Goal: Find specific page/section: Find specific page/section

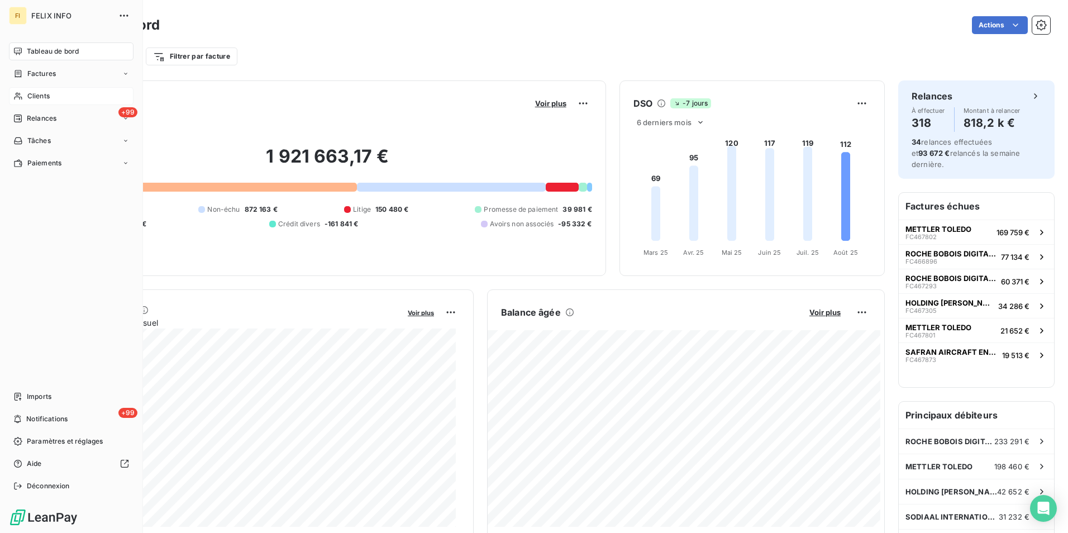
drag, startPoint x: 18, startPoint y: 95, endPoint x: 113, endPoint y: 95, distance: 95.0
click at [19, 95] on icon at bounding box center [17, 96] width 9 height 9
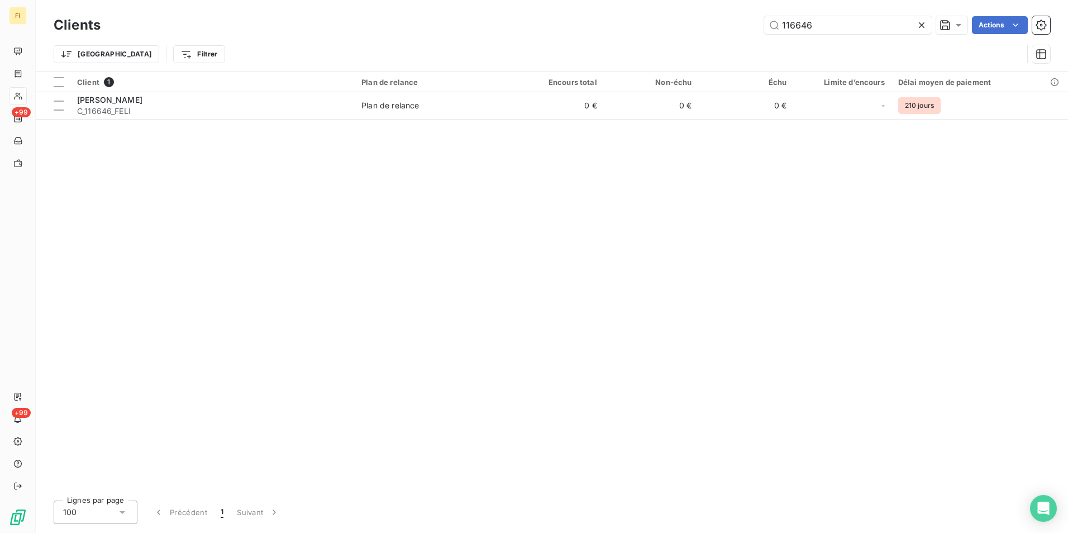
drag, startPoint x: 823, startPoint y: 20, endPoint x: 713, endPoint y: 27, distance: 110.3
click at [715, 27] on div "116646 Actions" at bounding box center [582, 25] width 936 height 18
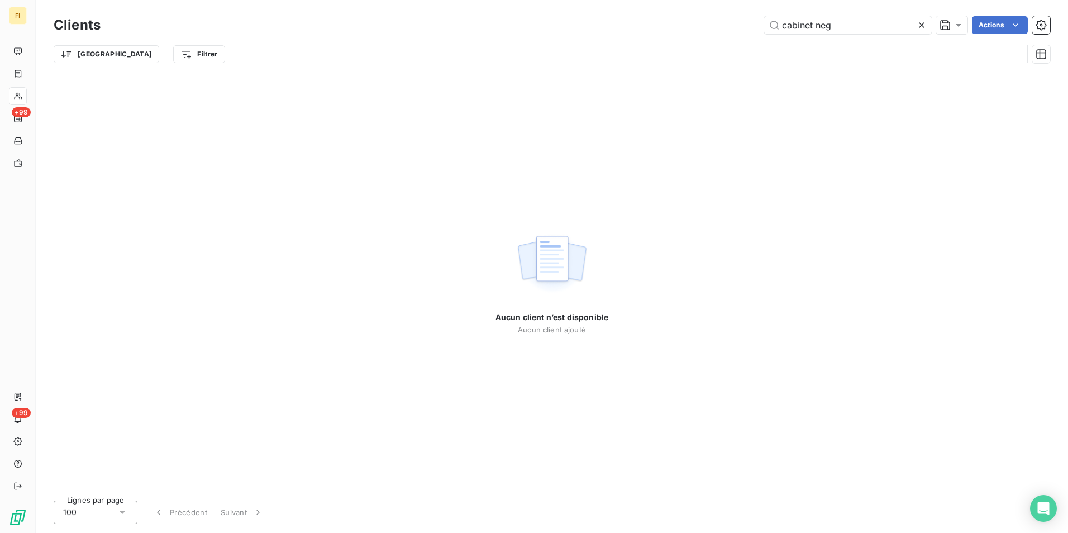
drag, startPoint x: 864, startPoint y: 25, endPoint x: 573, endPoint y: 27, distance: 291.1
click at [621, 37] on div "Clients cabinet neg Actions Trier Filtrer" at bounding box center [552, 42] width 997 height 58
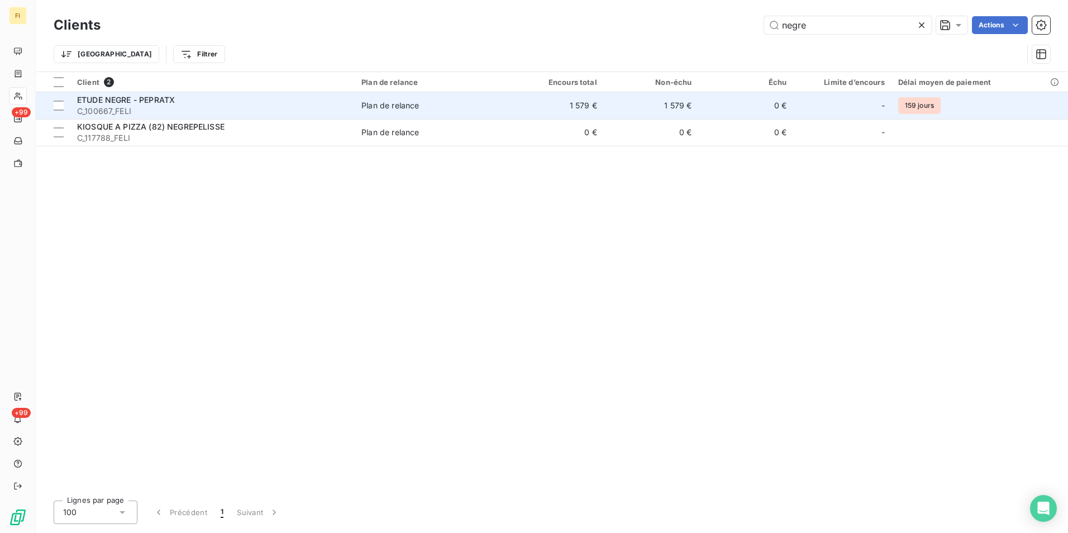
type input "negre"
click at [418, 109] on div "Plan de relance" at bounding box center [390, 105] width 58 height 11
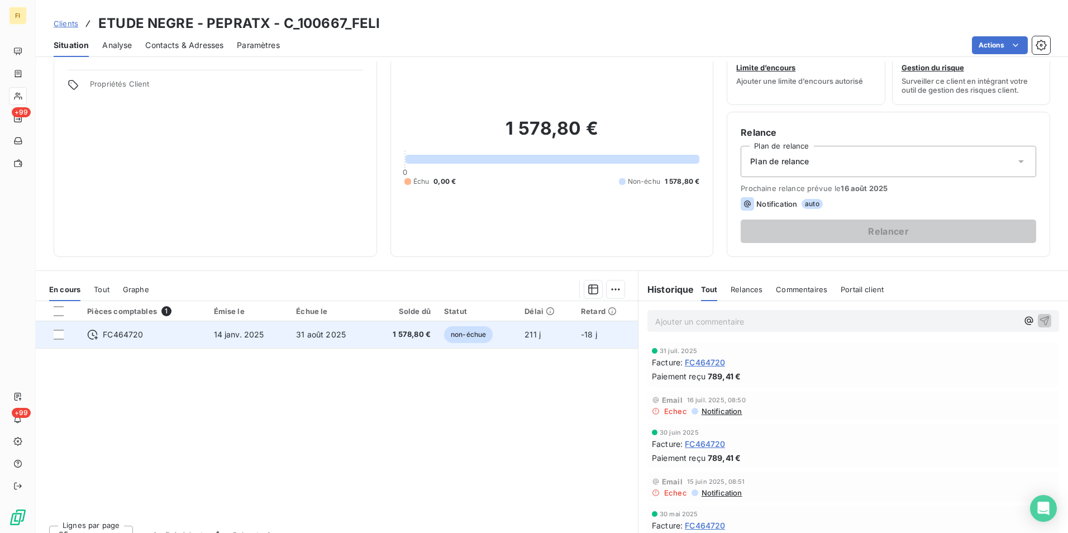
scroll to position [51, 0]
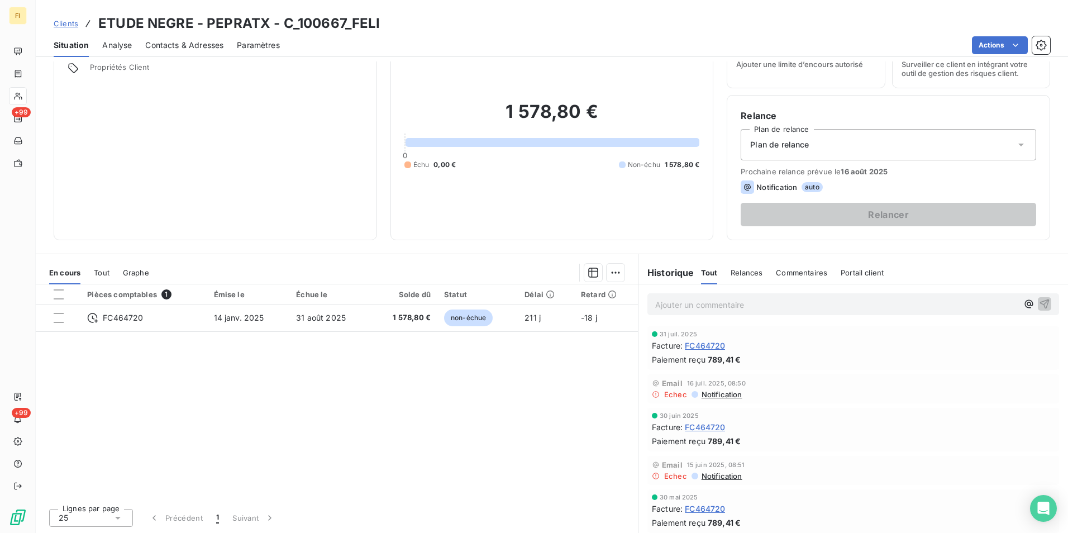
click at [389, 20] on div "Clients ETUDE NEGRE - PEPRATX - C_100667_FELI" at bounding box center [552, 23] width 1032 height 20
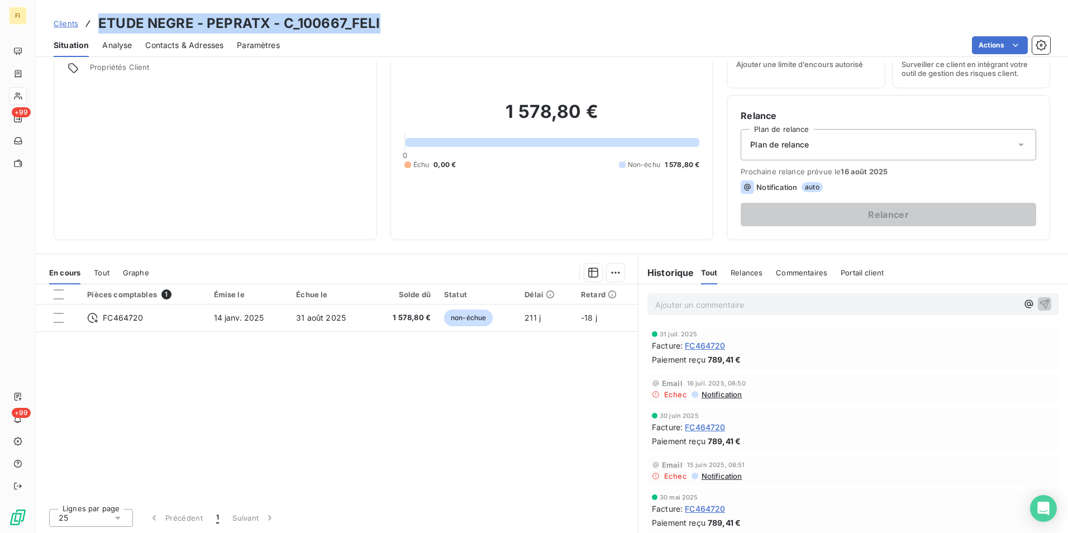
drag, startPoint x: 387, startPoint y: 22, endPoint x: 92, endPoint y: 14, distance: 295.6
click at [92, 14] on div "Clients ETUDE NEGRE - PEPRATX - C_100667_FELI" at bounding box center [552, 23] width 1032 height 20
copy h3 "ETUDE NEGRE - PEPRATX - C_100667_FELI"
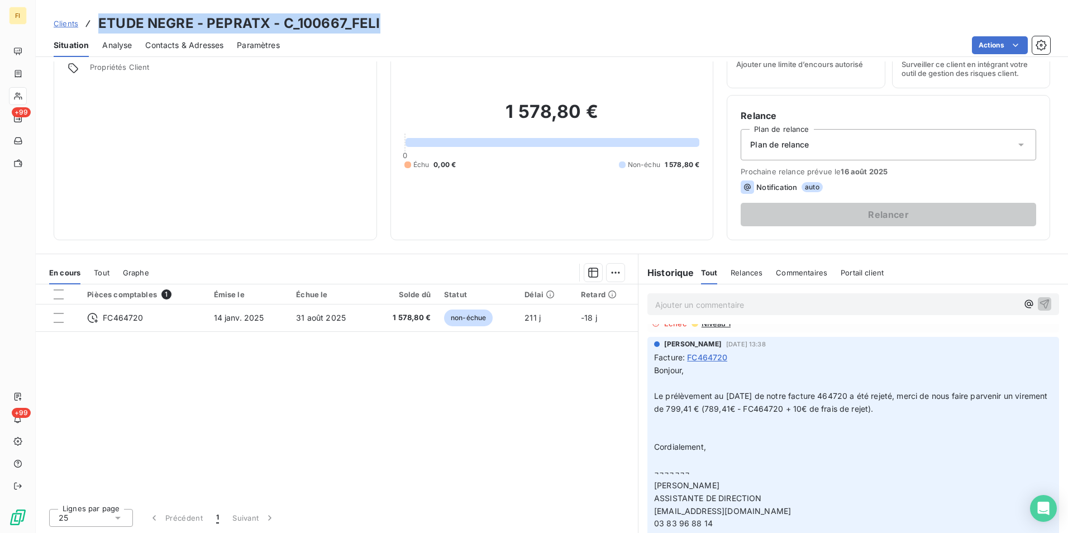
scroll to position [335, 0]
